Goal: Task Accomplishment & Management: Manage account settings

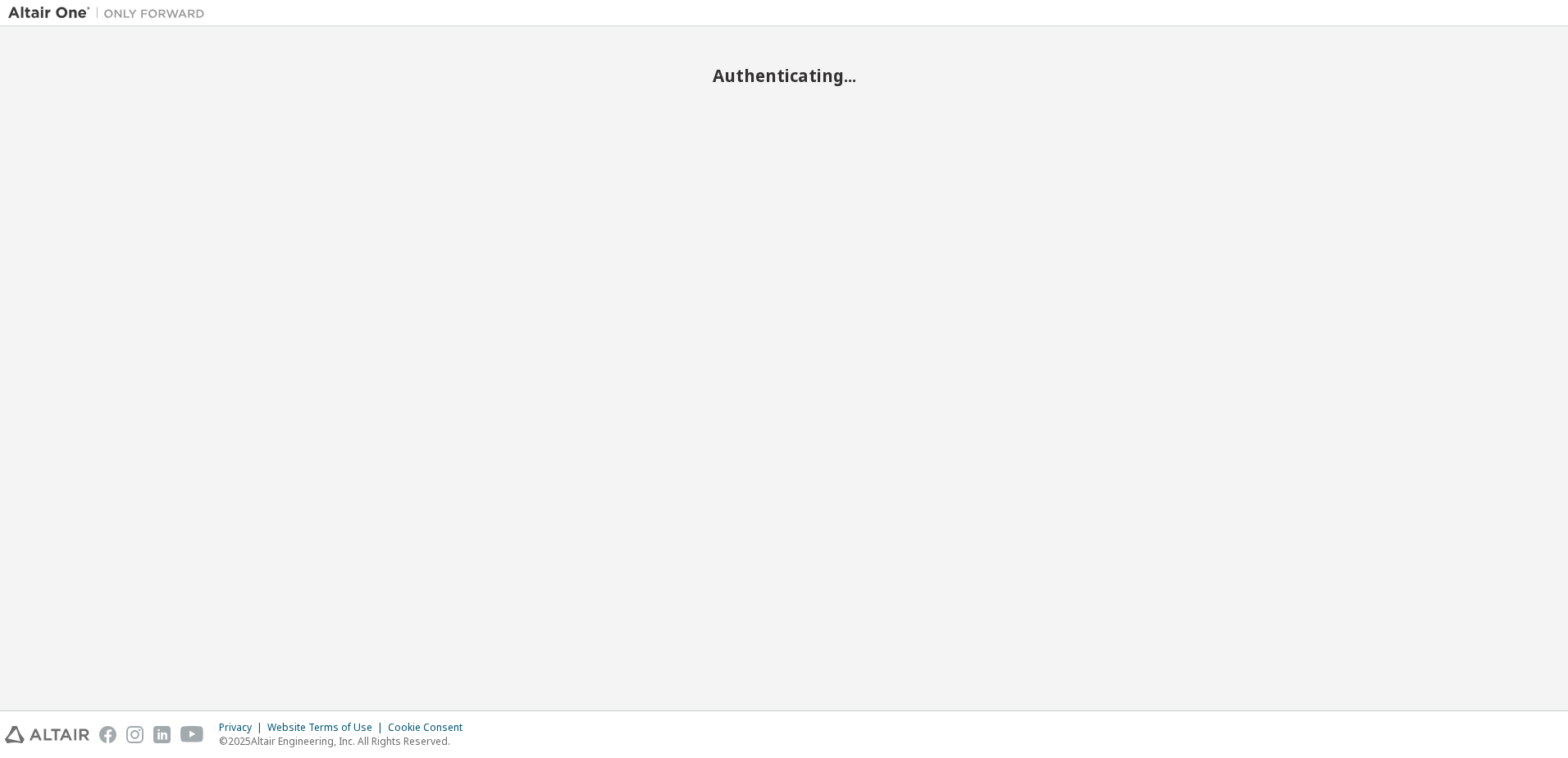
click at [830, 433] on div "Authenticating..." at bounding box center [784, 368] width 1552 height 668
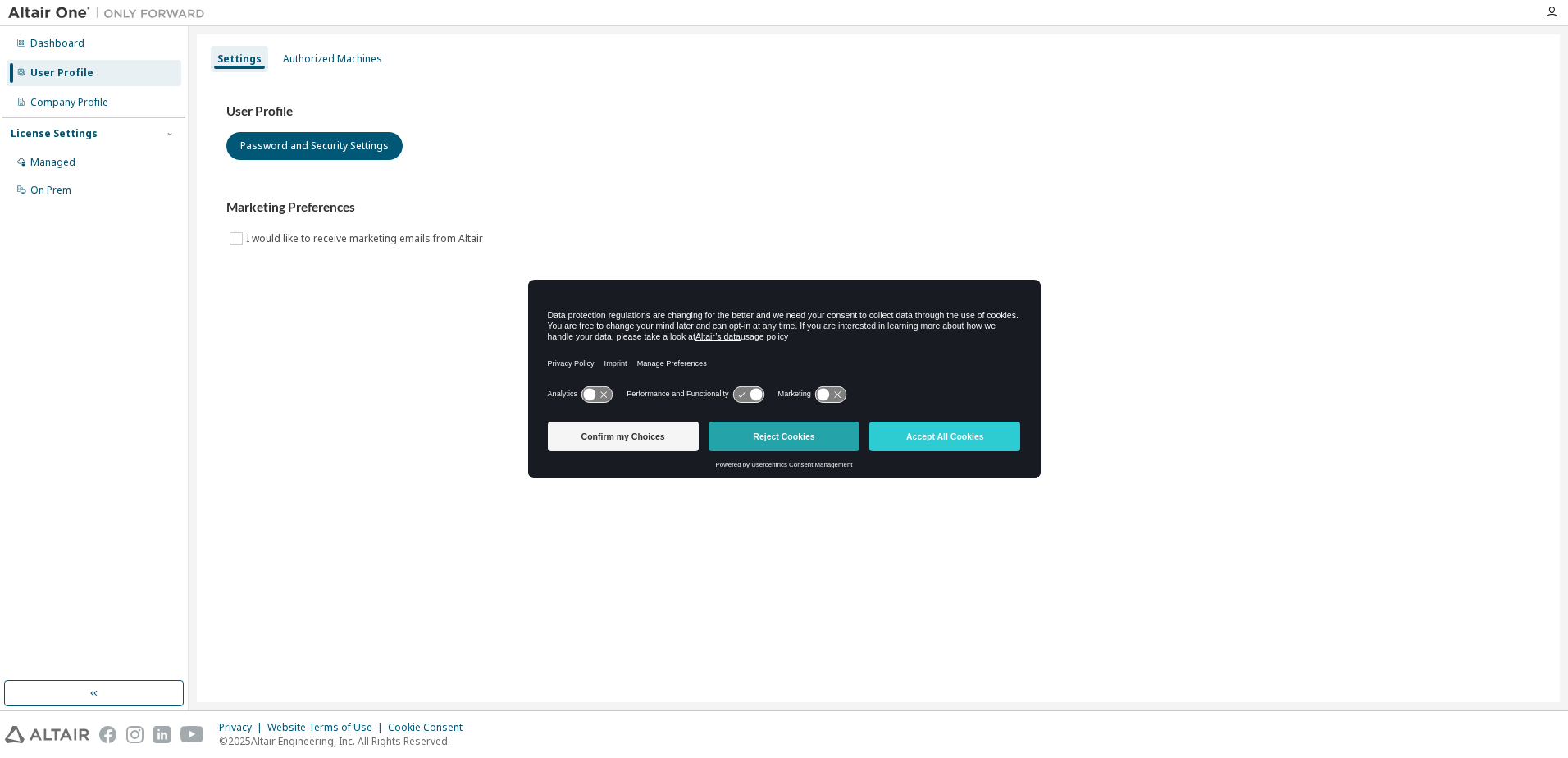
click at [791, 446] on button "Reject Cookies" at bounding box center [784, 436] width 151 height 29
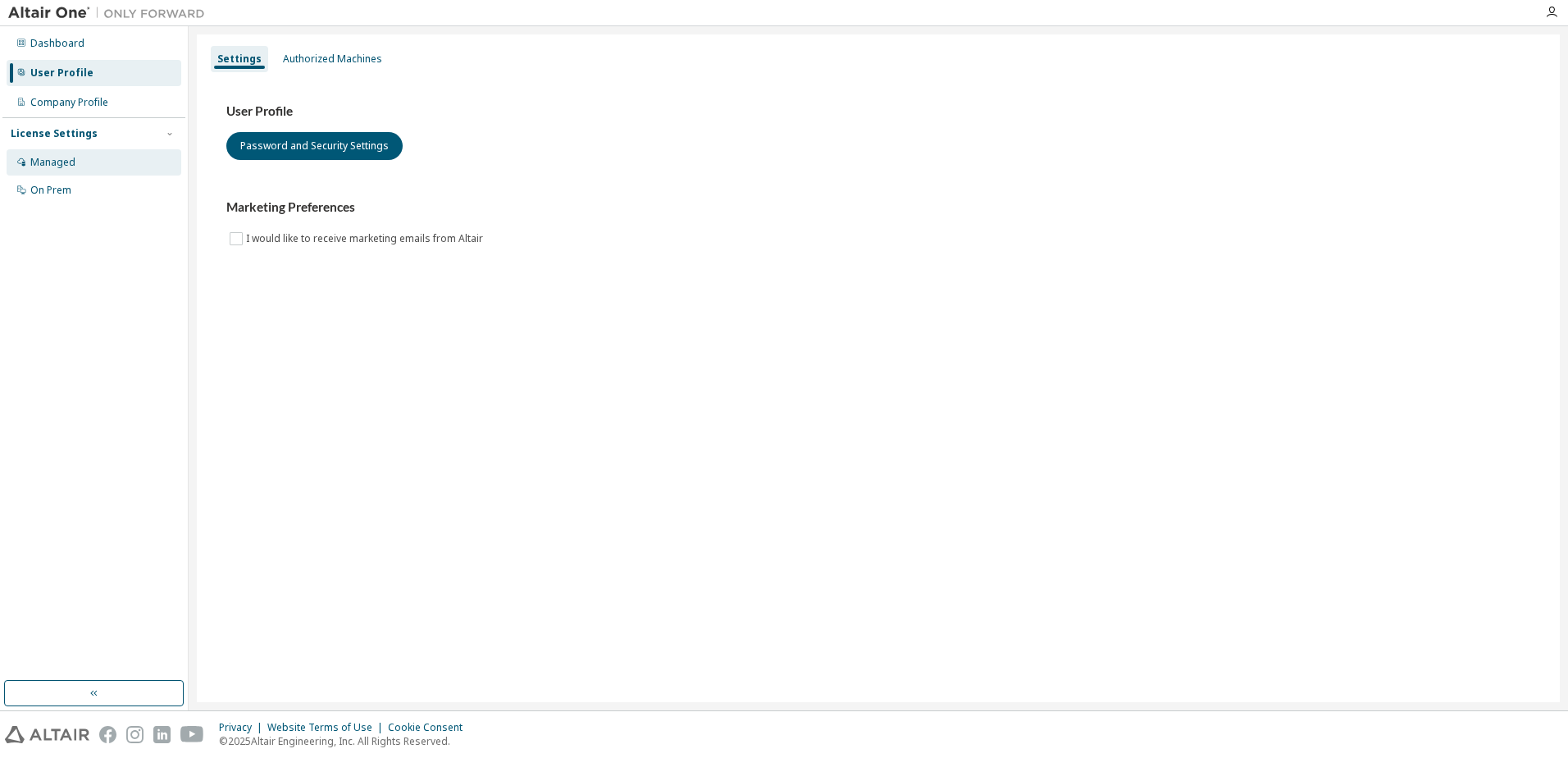
click at [66, 165] on div "Managed" at bounding box center [53, 163] width 45 height 13
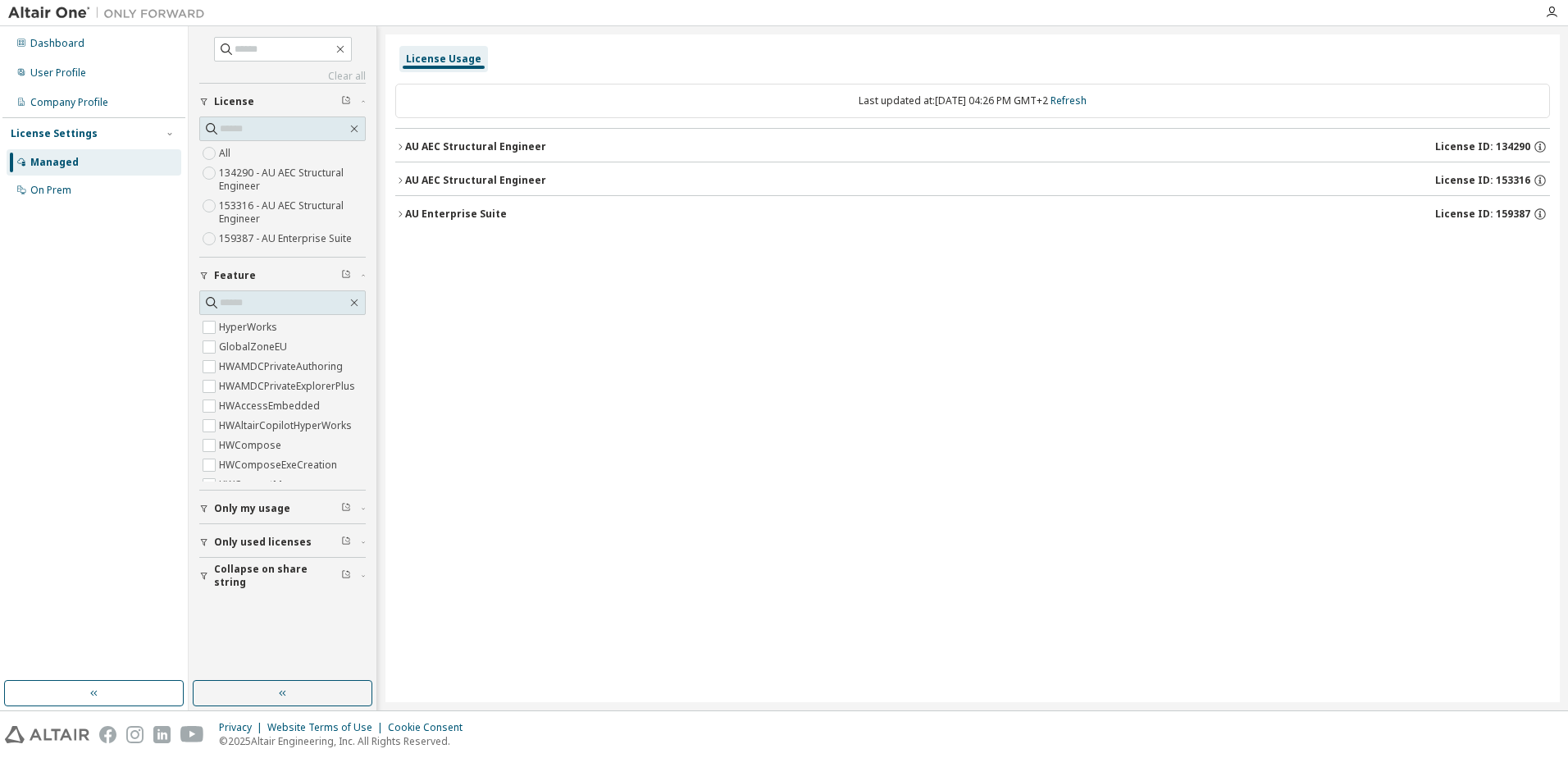
click at [260, 544] on span "Only used licenses" at bounding box center [262, 543] width 98 height 13
click at [470, 147] on div "AU AEC Structural Engineer" at bounding box center [475, 147] width 141 height 13
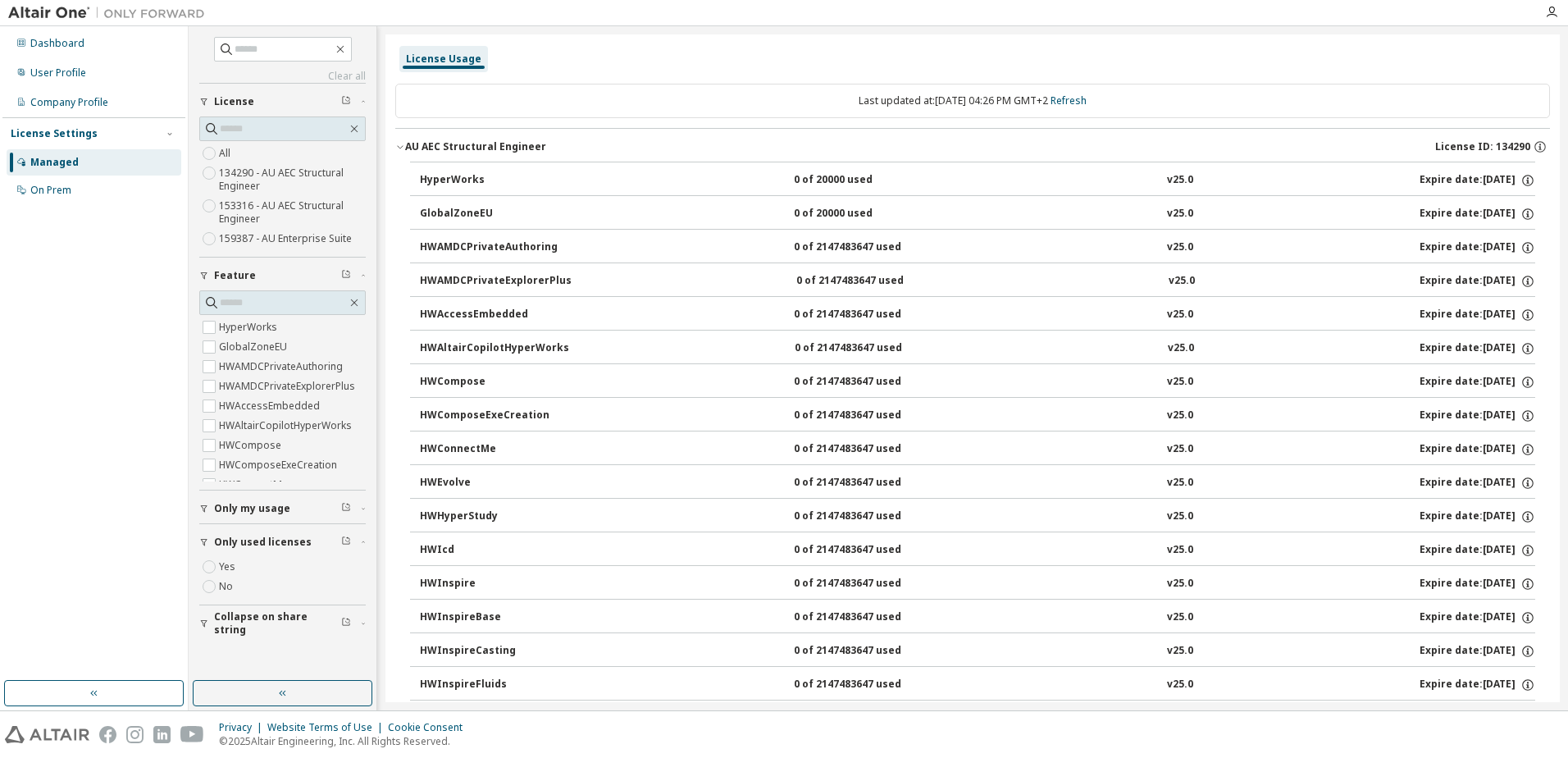
click at [470, 147] on div "AU AEC Structural Engineer" at bounding box center [475, 147] width 141 height 13
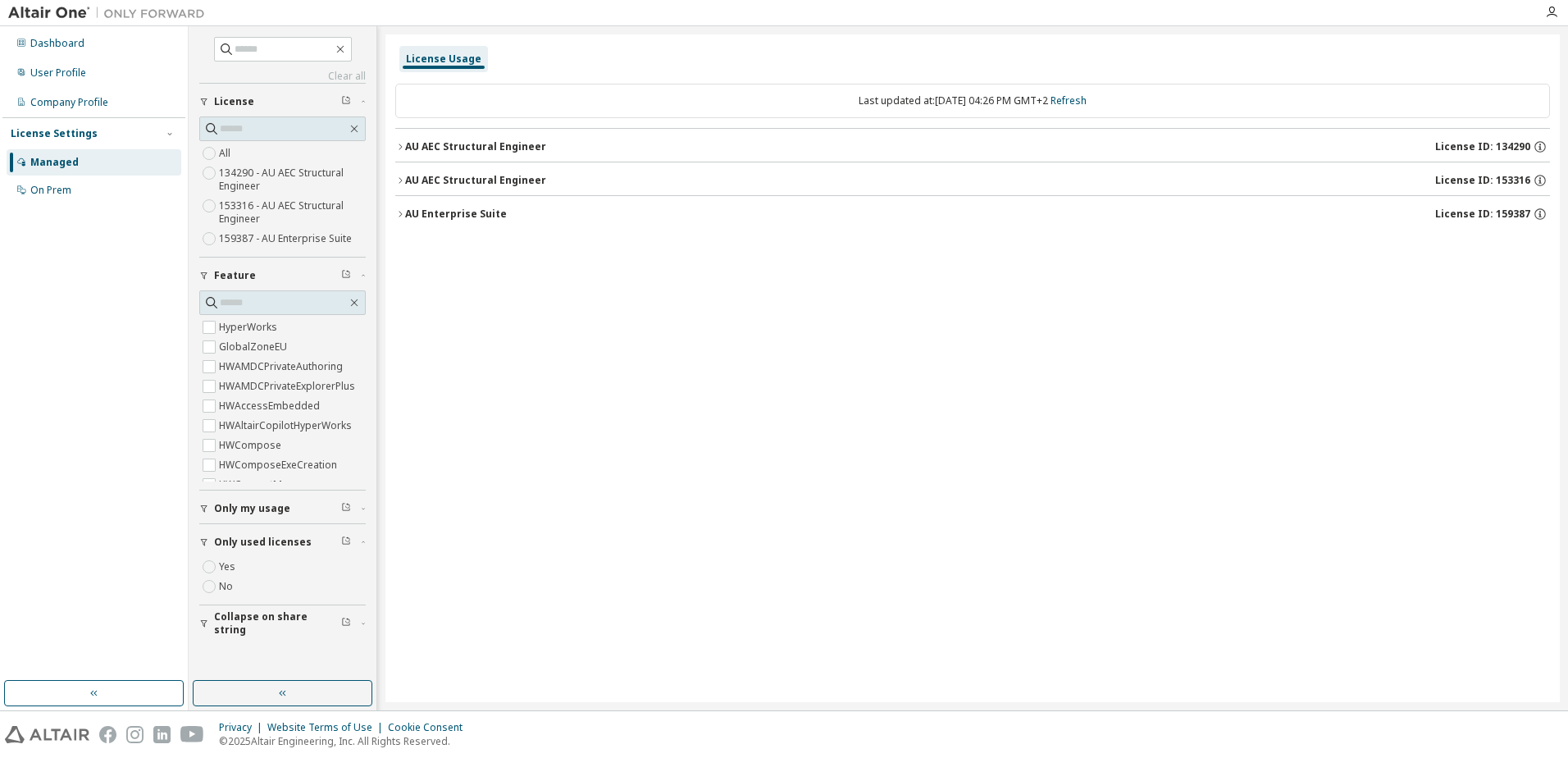
click at [453, 174] on div "AU AEC Structural Engineer" at bounding box center [475, 180] width 141 height 13
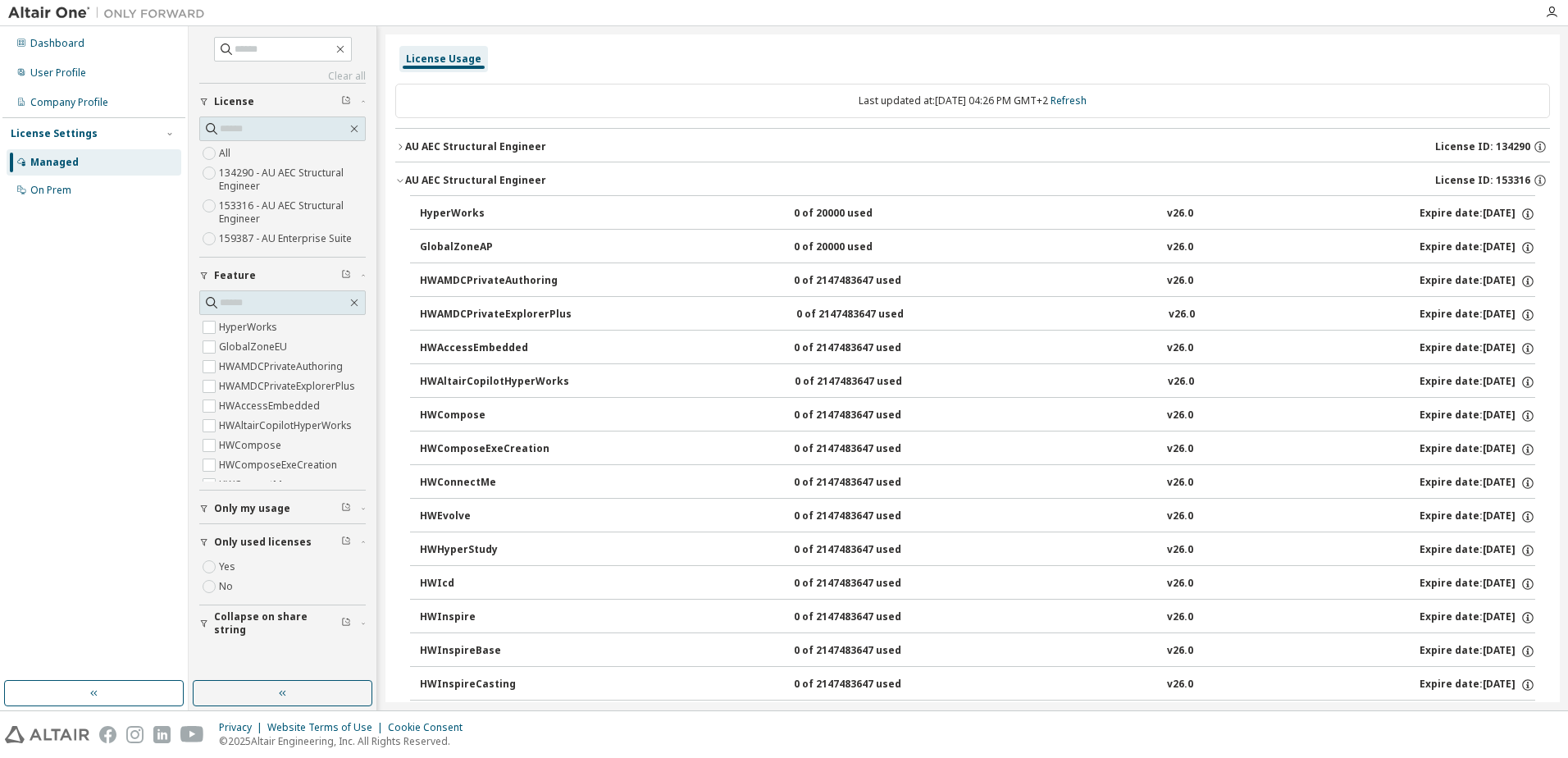
click at [453, 174] on div "AU AEC Structural Engineer" at bounding box center [475, 180] width 141 height 13
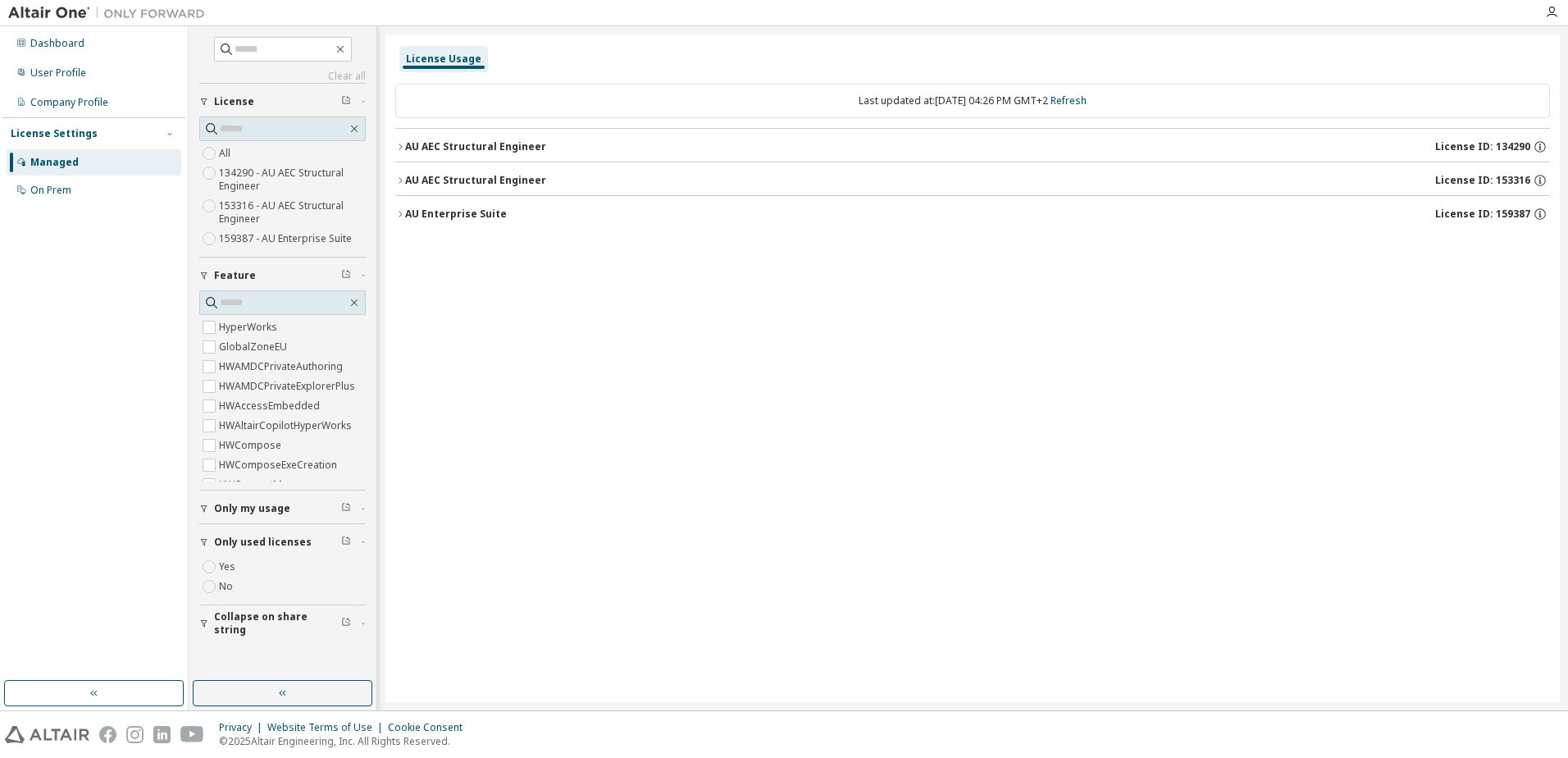
click at [451, 213] on div "AU Enterprise Suite" at bounding box center [456, 215] width 102 height 13
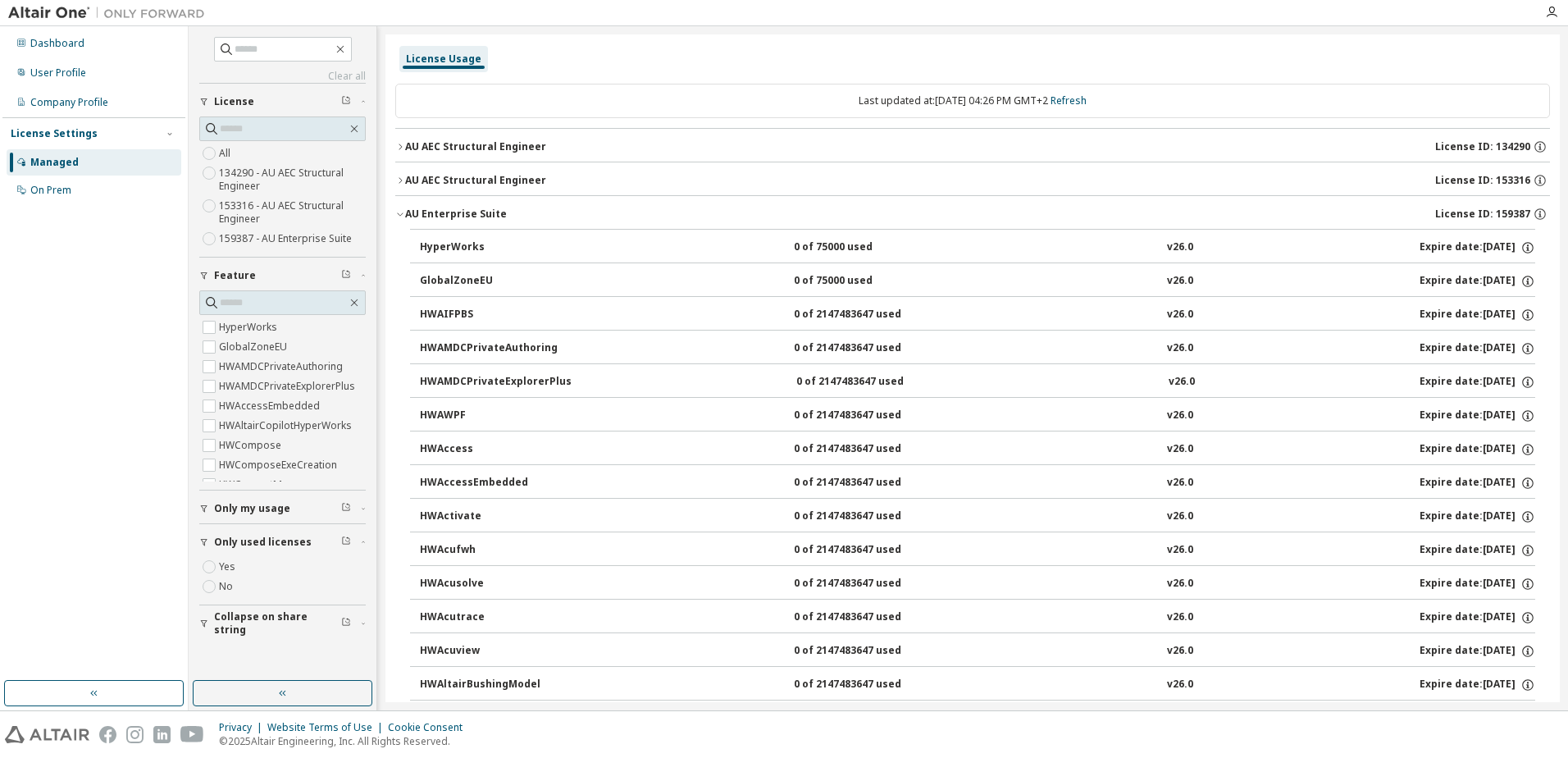
click at [451, 213] on div "AU Enterprise Suite" at bounding box center [456, 215] width 102 height 13
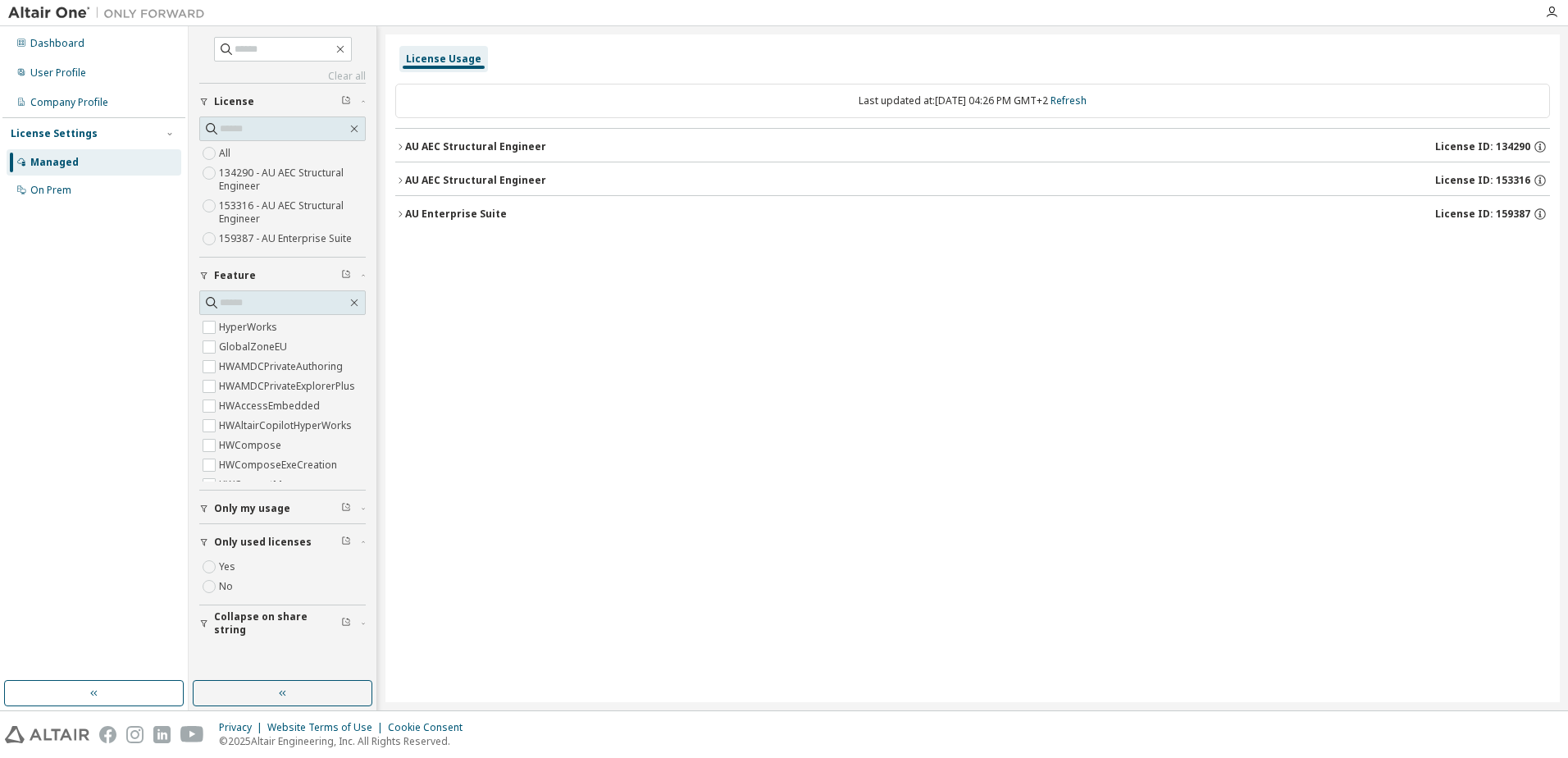
click at [445, 142] on div "AU AEC Structural Engineer" at bounding box center [475, 147] width 141 height 13
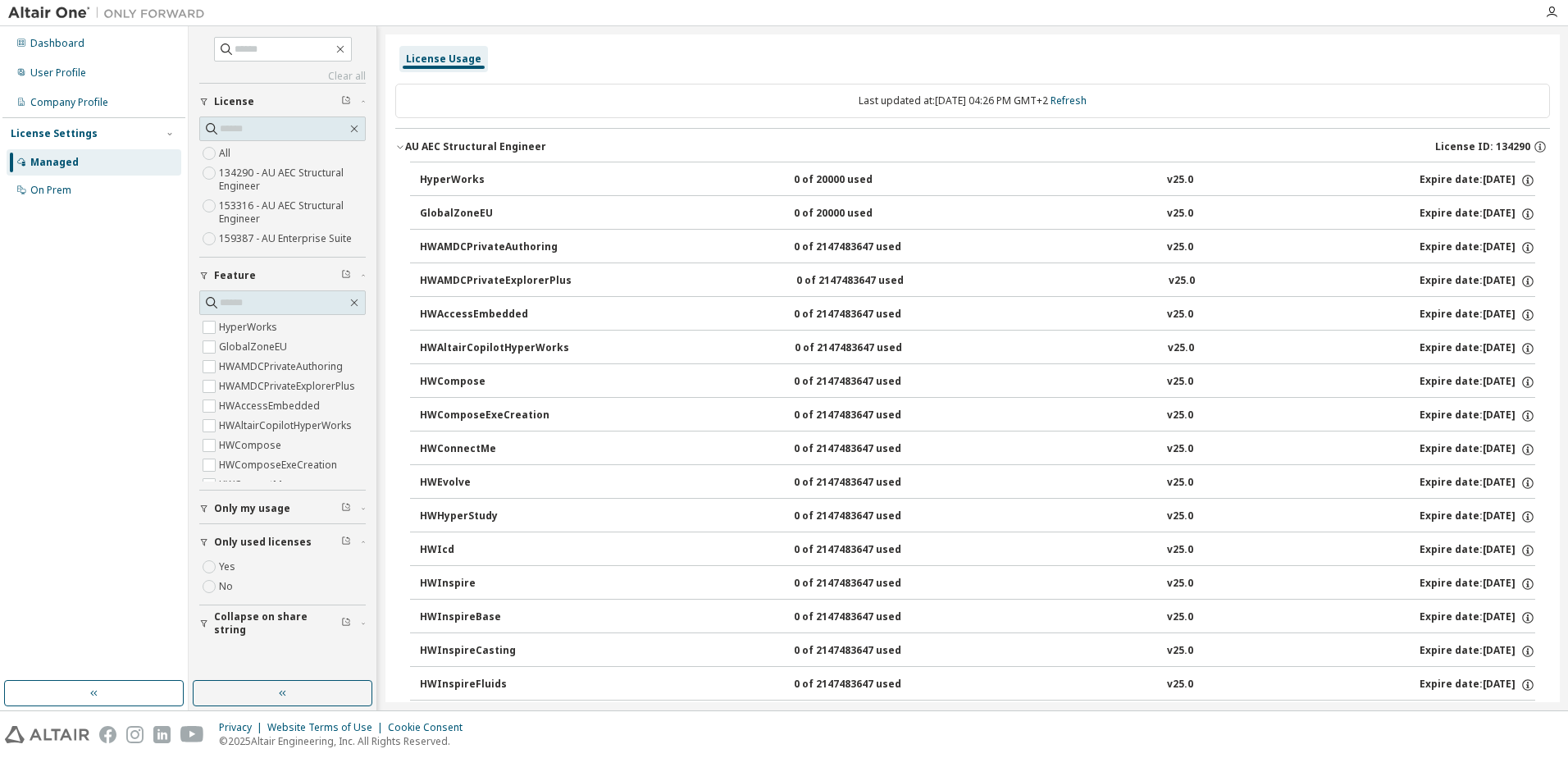
click at [445, 142] on div "AU AEC Structural Engineer" at bounding box center [475, 147] width 141 height 13
